Goal: Information Seeking & Learning: Learn about a topic

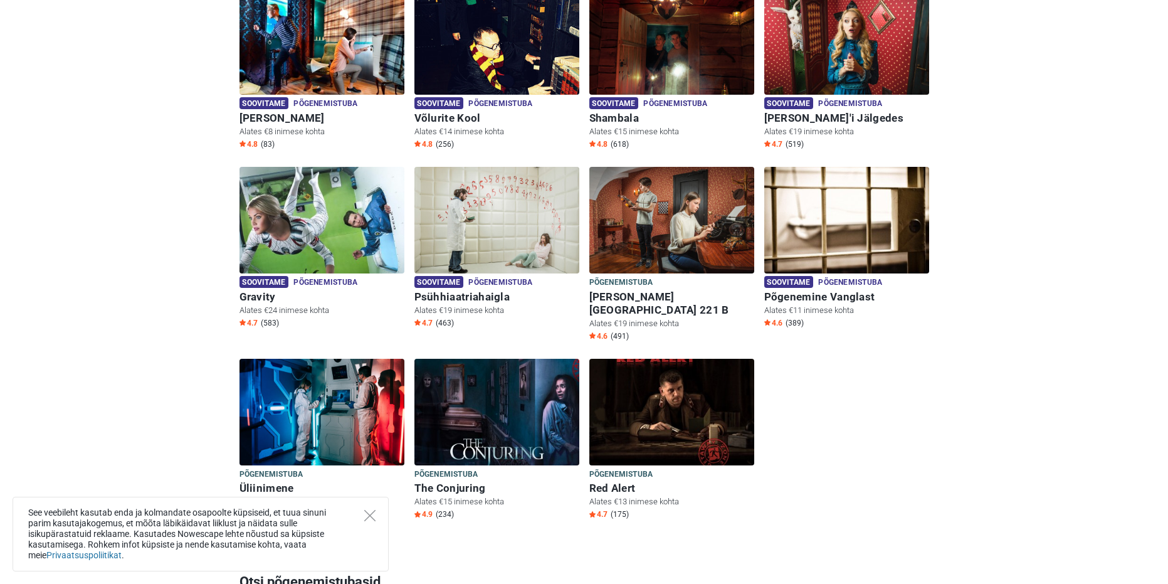
scroll to position [439, 0]
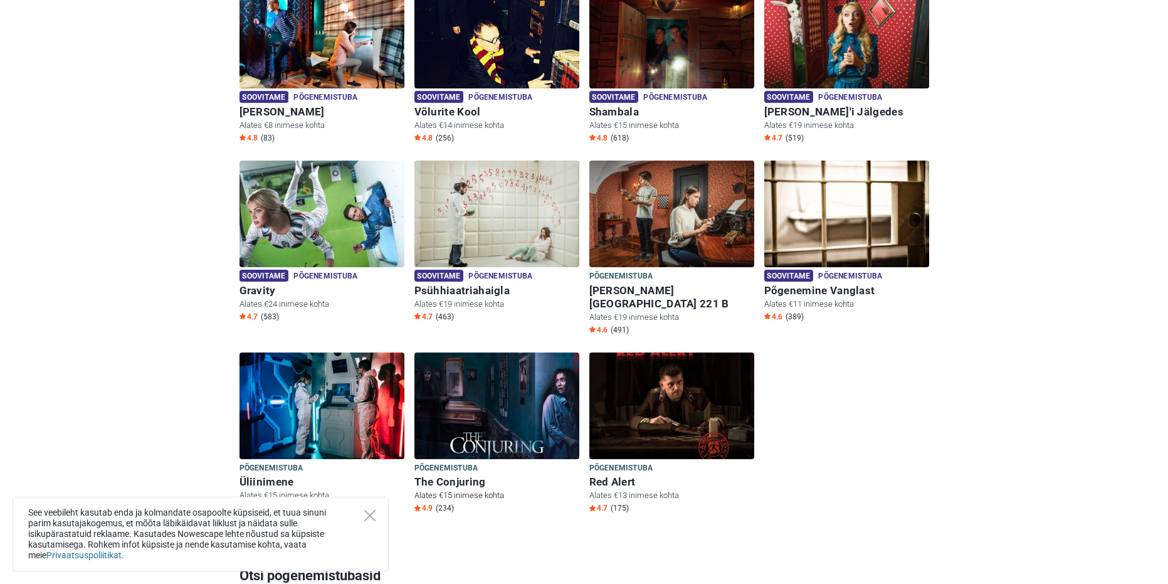
click at [480, 408] on img at bounding box center [497, 405] width 165 height 107
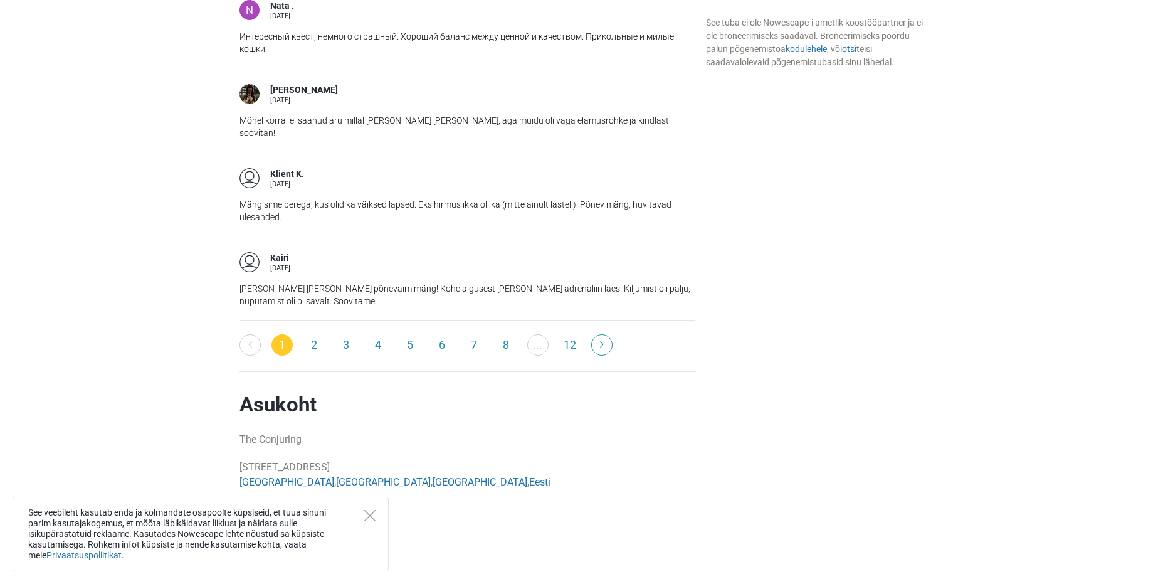
scroll to position [2028, 0]
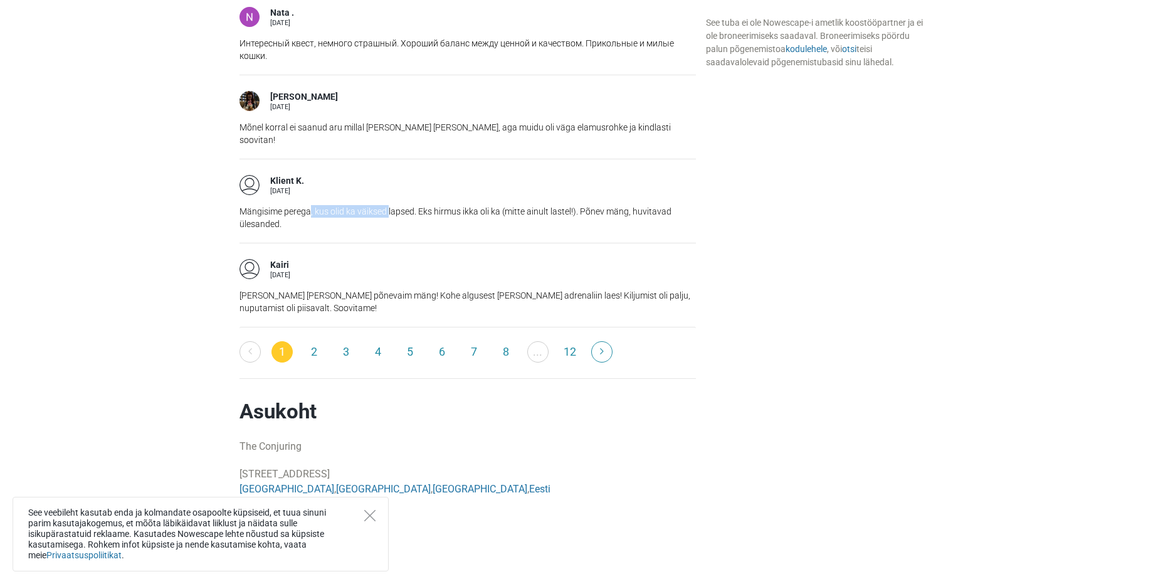
drag, startPoint x: 311, startPoint y: 184, endPoint x: 389, endPoint y: 185, distance: 77.8
click at [389, 205] on p "Mängisime perega, kus olid ka väiksed lapsed. Eks hirmus ikka oli ka (mitte ain…" at bounding box center [468, 217] width 457 height 25
click at [441, 205] on p "Mängisime perega, kus olid ka väiksed lapsed. Eks hirmus ikka oli ka (mitte ain…" at bounding box center [468, 217] width 457 height 25
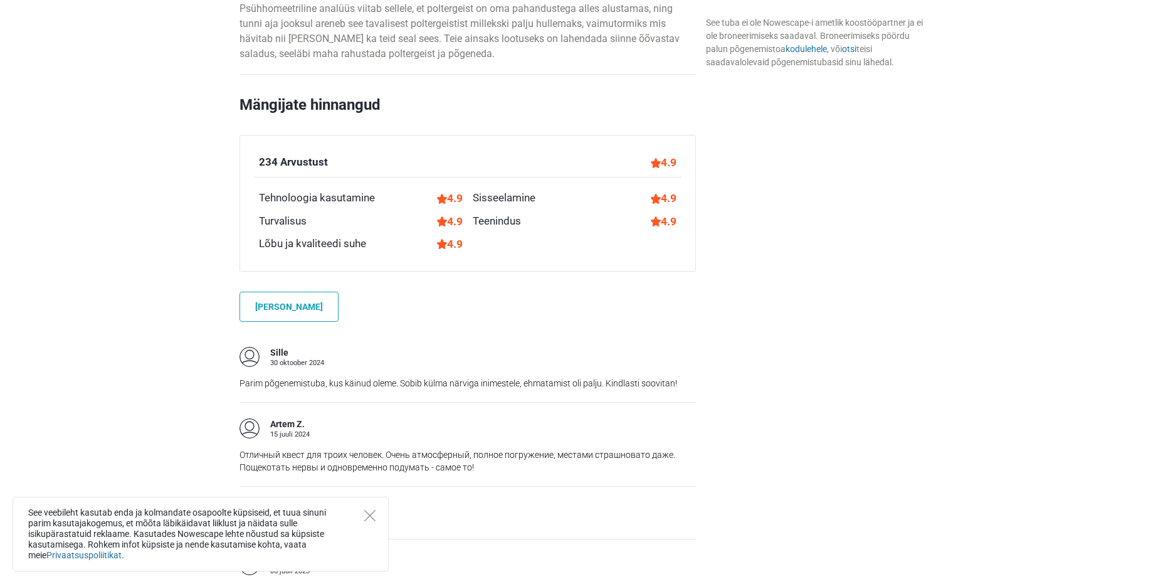
scroll to position [523, 0]
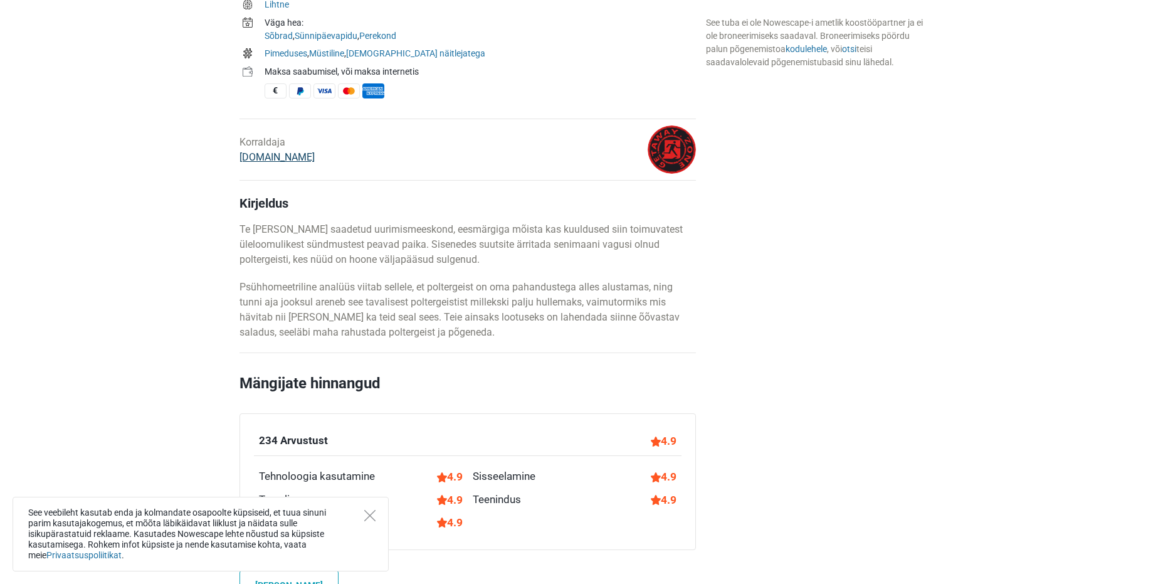
click at [267, 155] on link "[DOMAIN_NAME]" at bounding box center [277, 157] width 75 height 12
